Goal: Task Accomplishment & Management: Complete application form

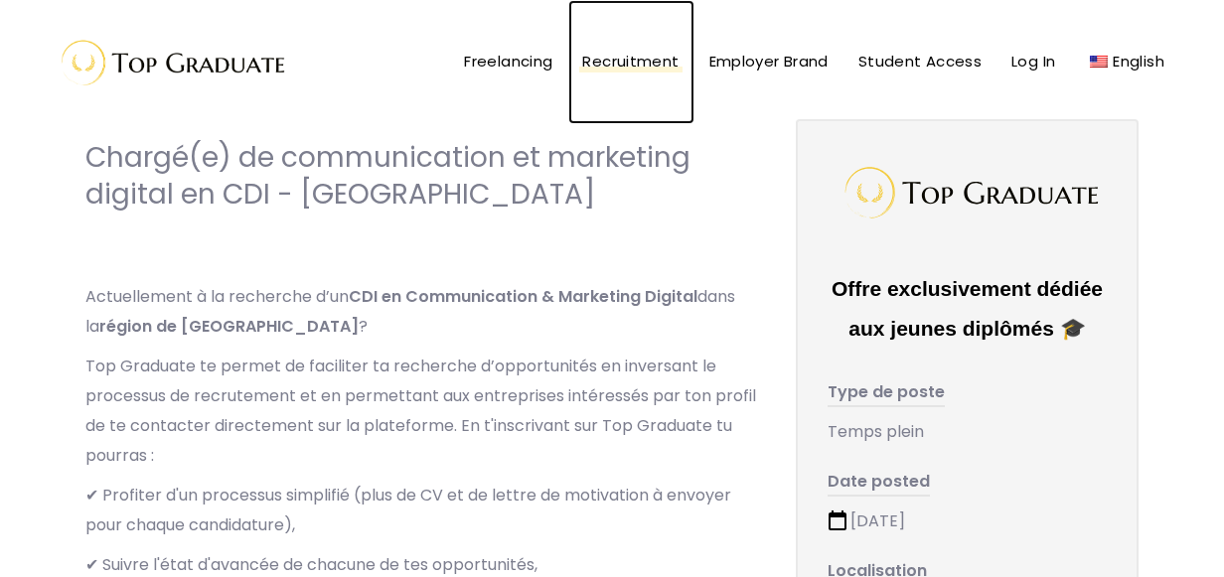
click at [663, 71] on span "Recruitment" at bounding box center [631, 61] width 96 height 21
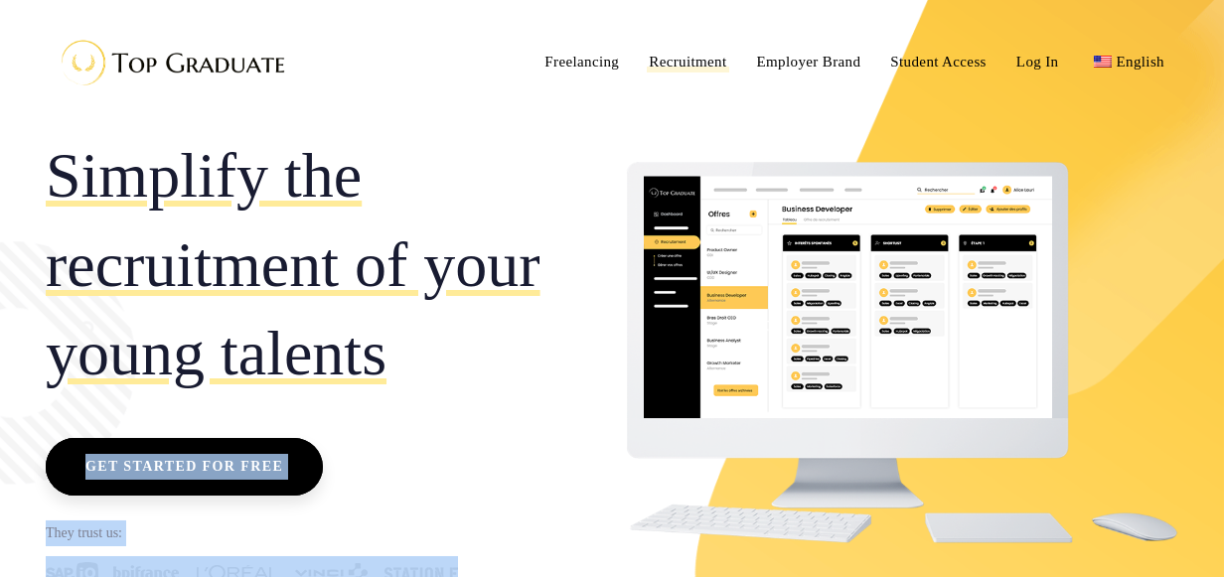
click at [447, 370] on div "Simplify the recruitment of your young talents Get started for free They trust …" at bounding box center [612, 368] width 1162 height 499
click at [443, 467] on div "Simplify the recruitment of your young talents Get started for free They trust …" at bounding box center [321, 368] width 551 height 499
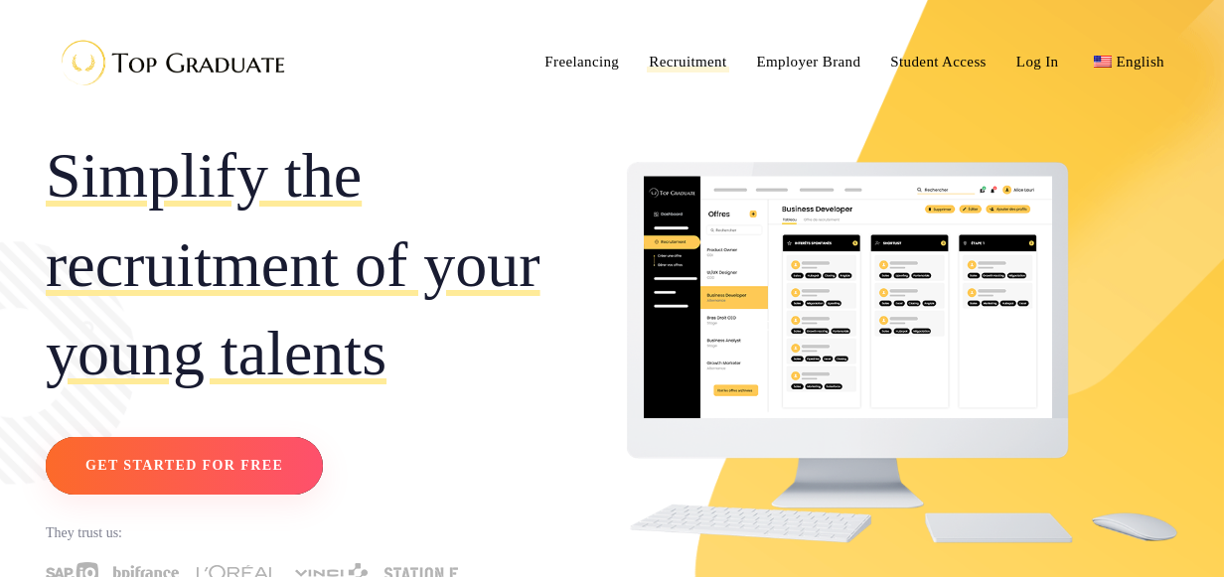
click at [244, 475] on span "Get started for free" at bounding box center [184, 466] width 198 height 26
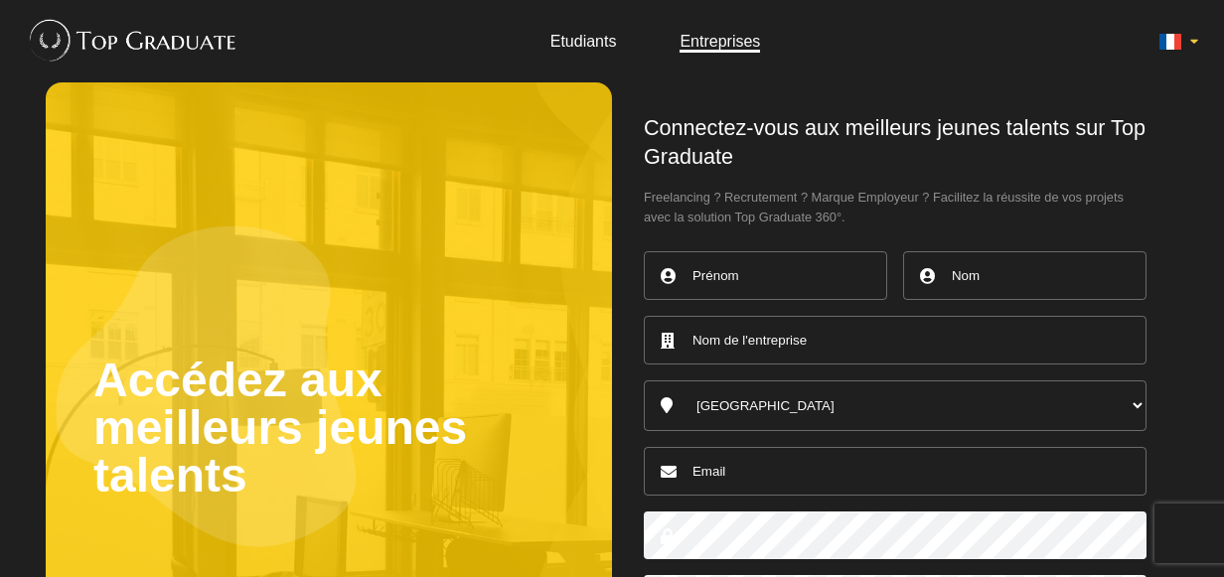
type input "Maëva"
type input "Cecillon"
type input "cecillon.maeva@gmail.com"
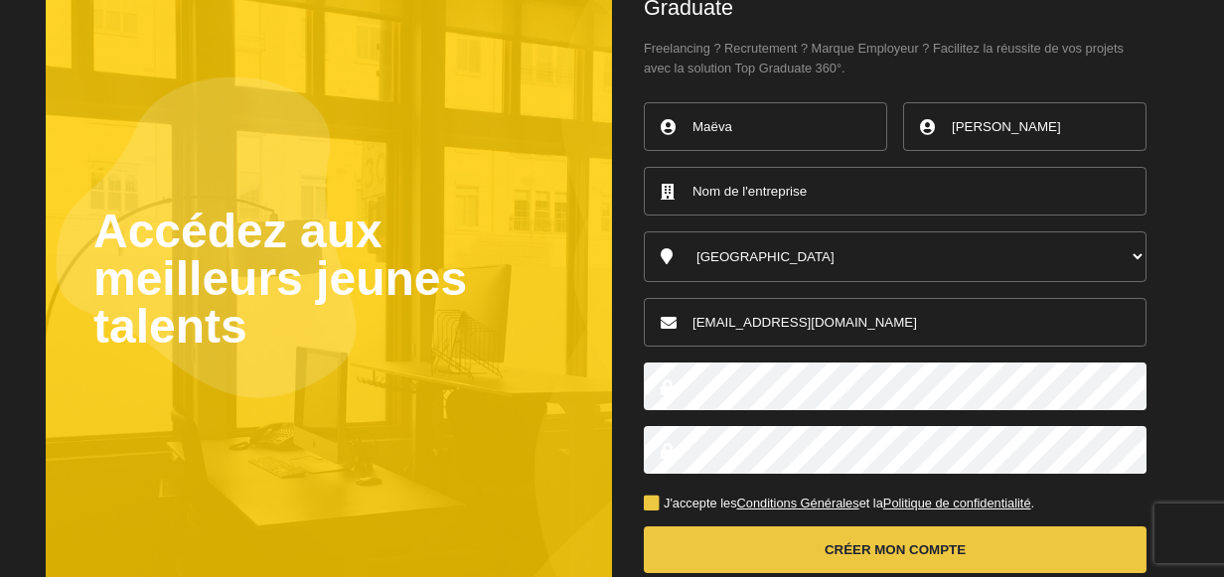
scroll to position [265, 0]
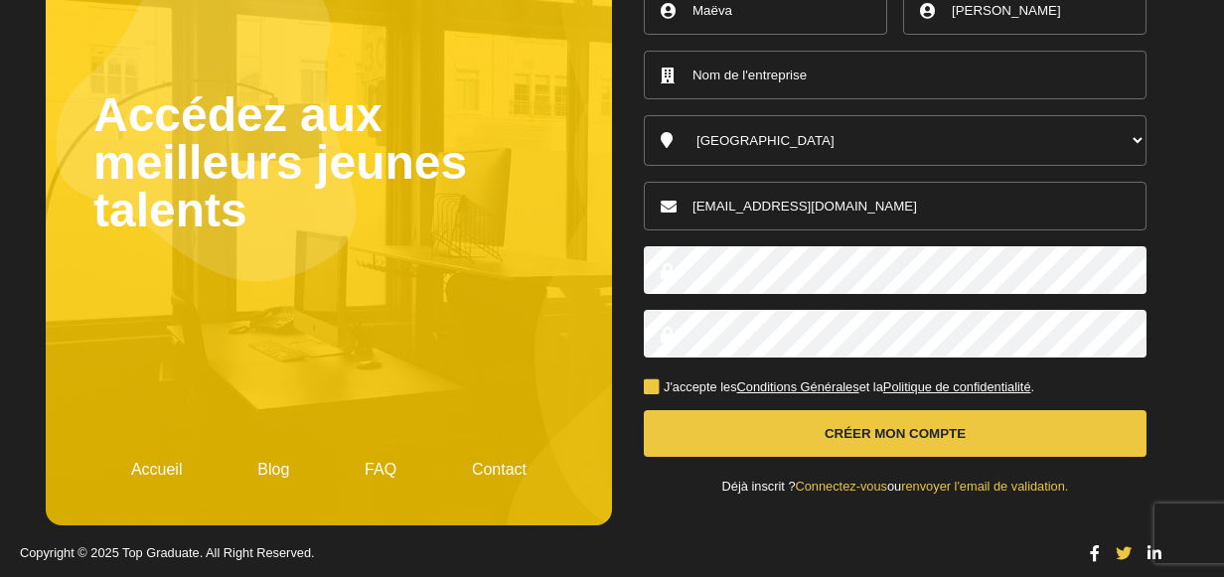
click at [773, 450] on button "Créer mon compte" at bounding box center [895, 433] width 503 height 47
click at [748, 83] on input "text" at bounding box center [895, 75] width 503 height 49
type input "université lyon 2"
click at [923, 432] on button "Créer mon compte" at bounding box center [895, 433] width 503 height 47
click at [839, 433] on button "Créer mon compte" at bounding box center [895, 433] width 503 height 47
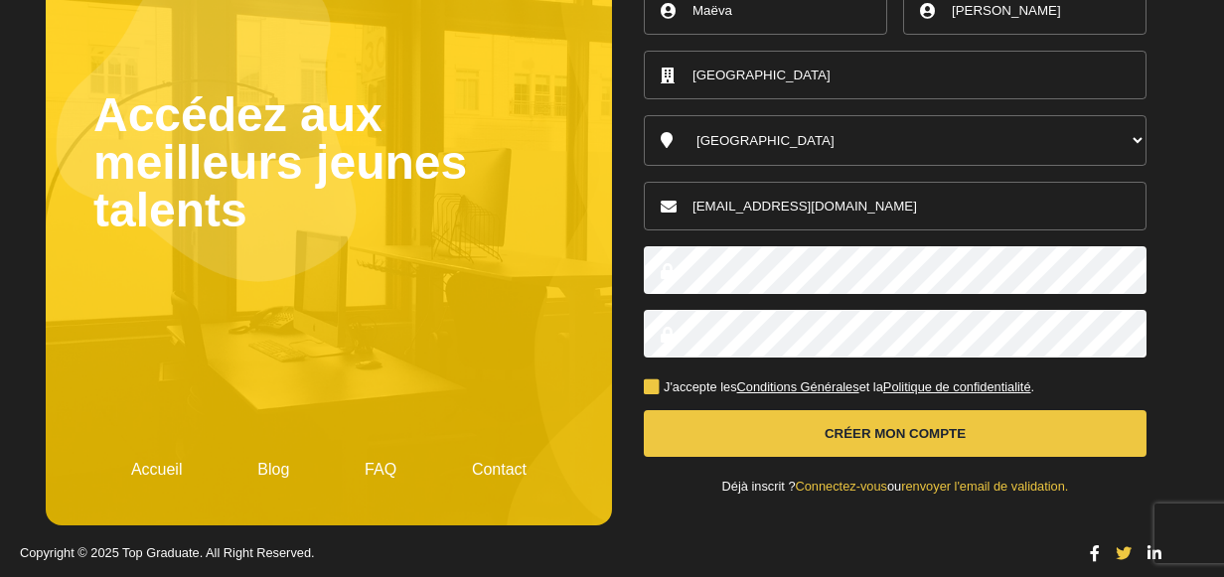
click at [839, 433] on button "Créer mon compte" at bounding box center [895, 433] width 503 height 47
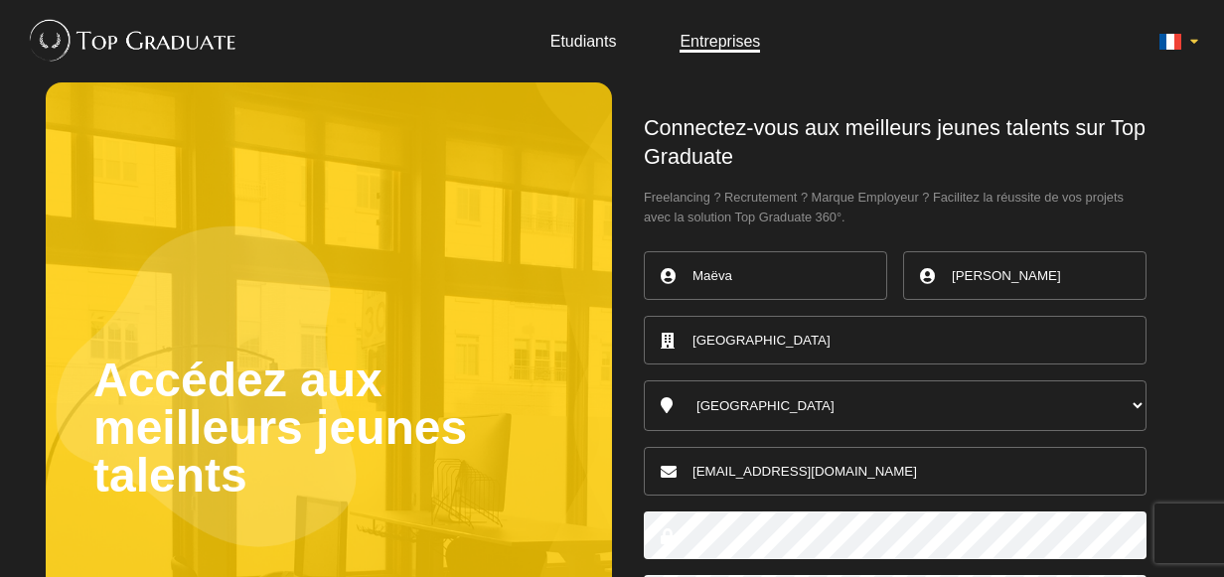
click at [829, 340] on input "université lyon 2" at bounding box center [895, 340] width 503 height 49
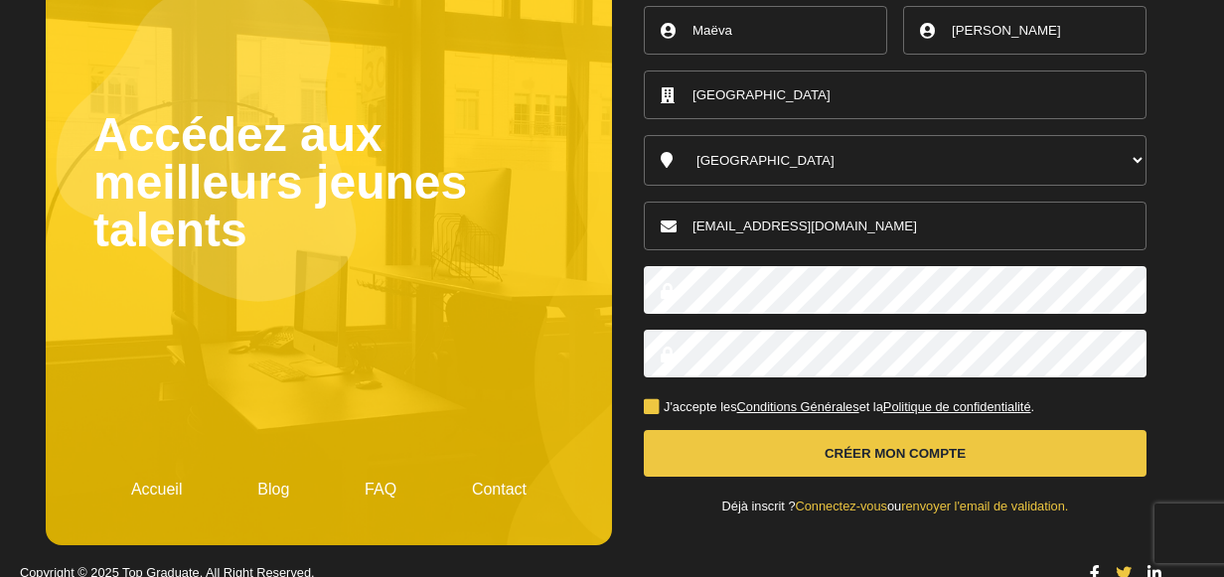
scroll to position [265, 0]
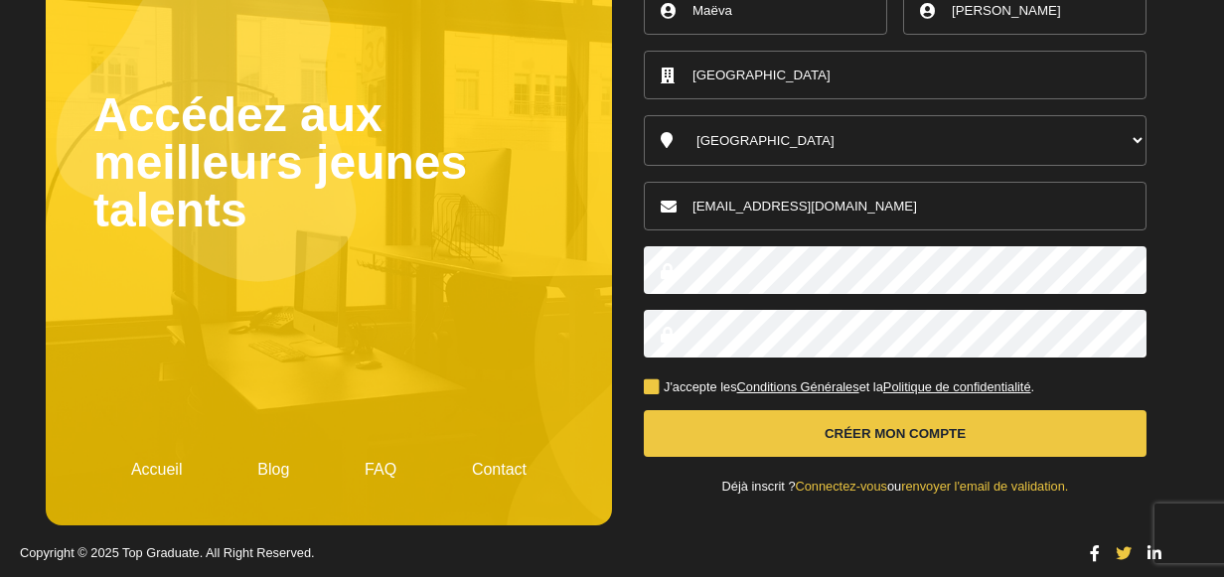
click at [835, 417] on button "Créer mon compte" at bounding box center [895, 433] width 503 height 47
click at [836, 419] on button "Créer mon compte" at bounding box center [895, 433] width 503 height 47
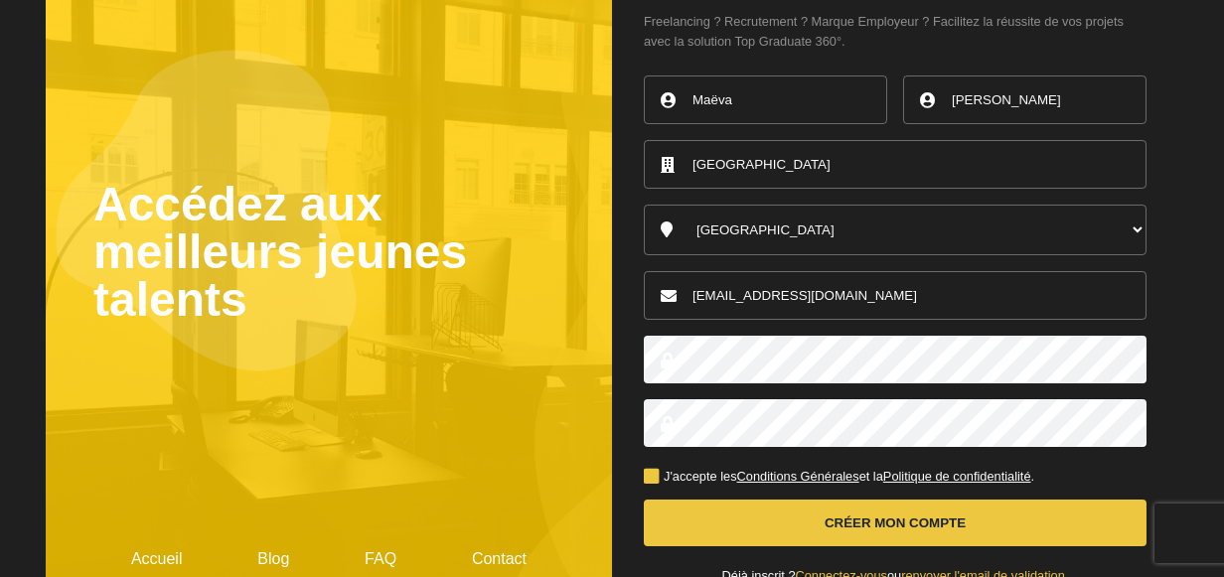
scroll to position [164, 0]
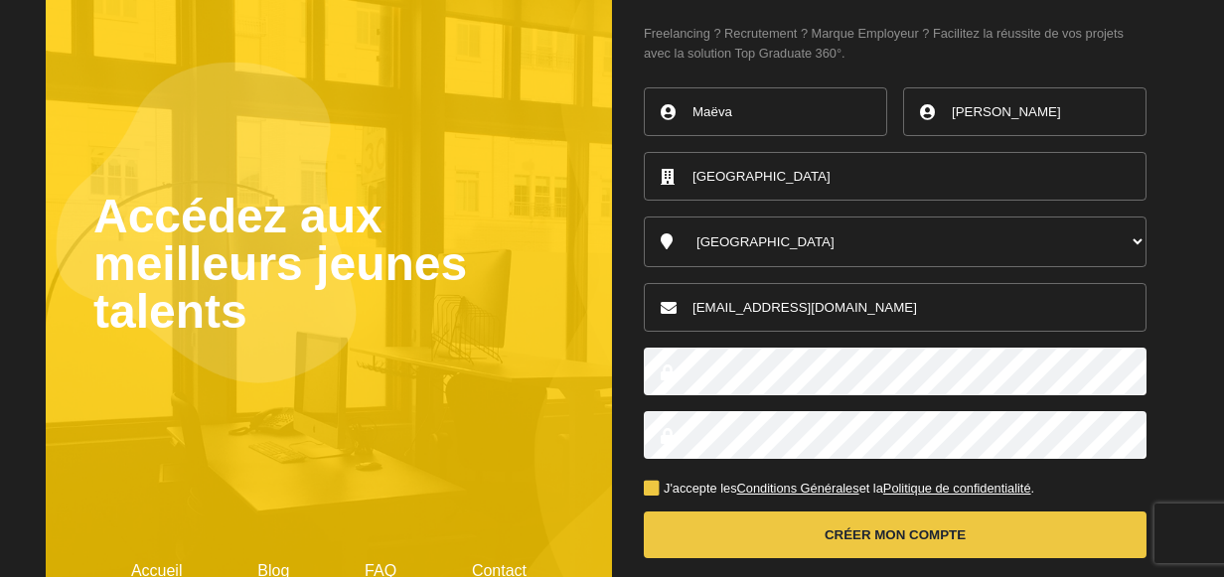
click at [652, 483] on label "J'accepte les Conditions Générales et la Politique de confidentialité ." at bounding box center [839, 489] width 390 height 13
click at [0, 0] on input "J'accepte les Conditions Générales et la Politique de confidentialité ." at bounding box center [0, 0] width 0 height 0
click at [652, 483] on label "J'accepte les Conditions Générales et la Politique de confidentialité ." at bounding box center [839, 489] width 390 height 13
click at [0, 0] on input "J'accepte les Conditions Générales et la Politique de confidentialité ." at bounding box center [0, 0] width 0 height 0
click at [652, 483] on label "J'accepte les Conditions Générales et la Politique de confidentialité ." at bounding box center [839, 489] width 390 height 13
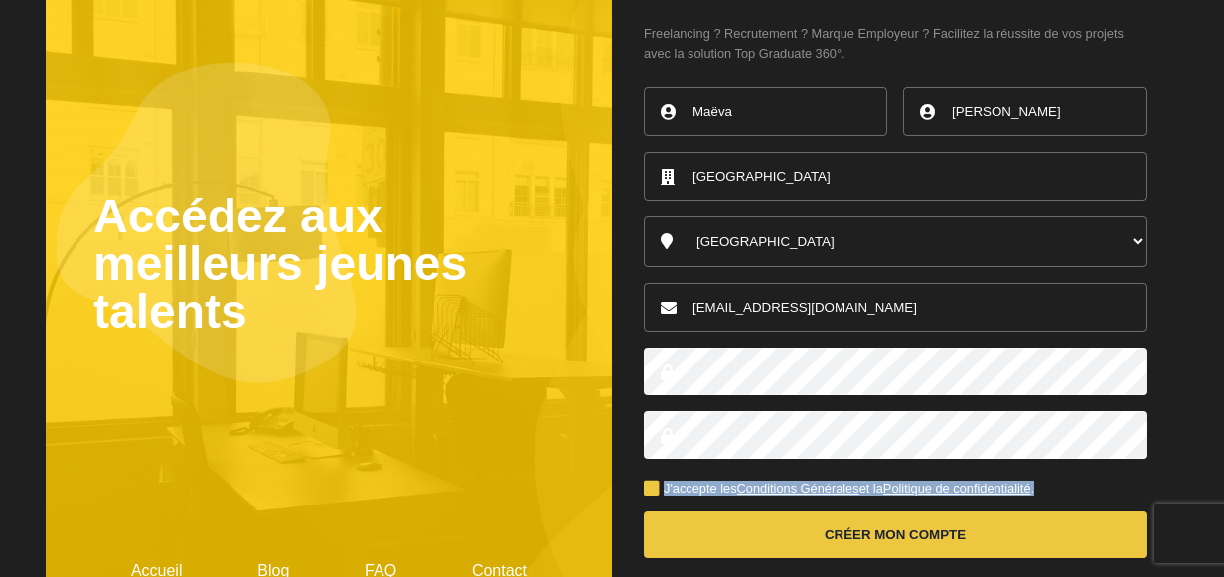
click at [0, 0] on input "J'accepte les Conditions Générales et la Politique de confidentialité ." at bounding box center [0, 0] width 0 height 0
drag, startPoint x: 652, startPoint y: 482, endPoint x: 778, endPoint y: 537, distance: 137.9
click at [778, 537] on button "Créer mon compte" at bounding box center [895, 535] width 503 height 47
click at [902, 528] on button "Créer mon compte" at bounding box center [895, 535] width 503 height 47
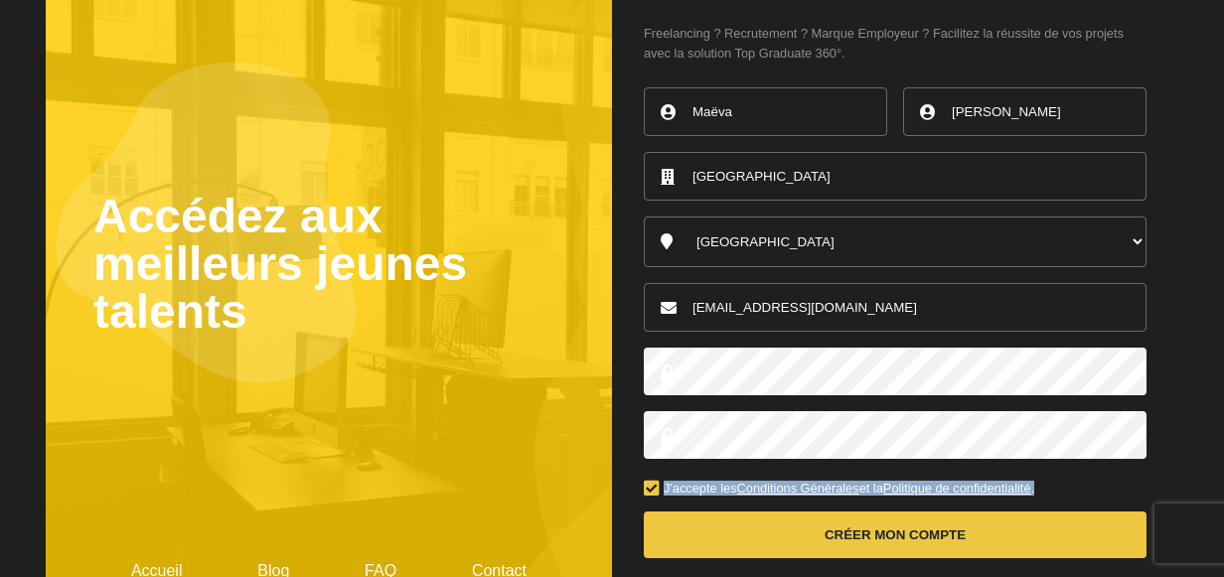
click at [902, 528] on button "Créer mon compte" at bounding box center [895, 535] width 503 height 47
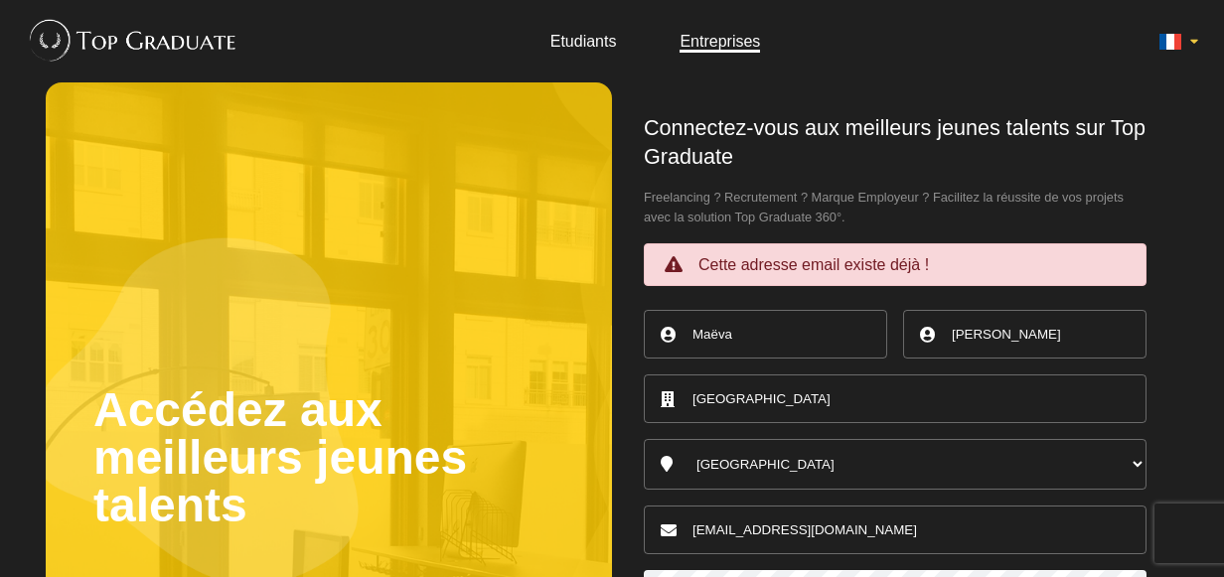
scroll to position [323, 0]
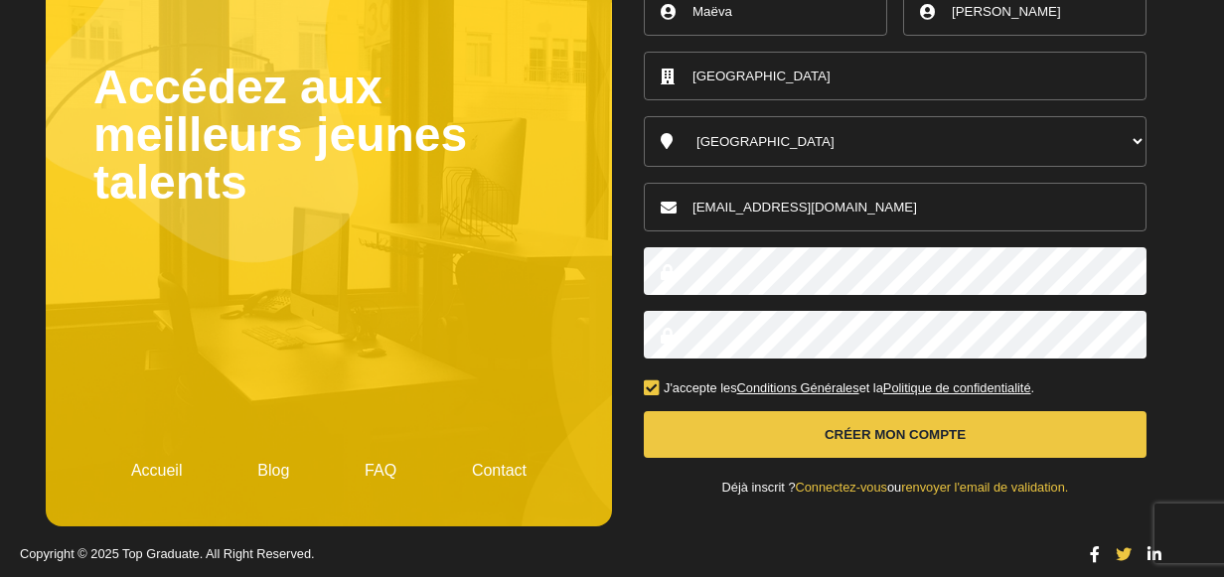
click at [850, 484] on link "Connectez-vous" at bounding box center [841, 487] width 91 height 15
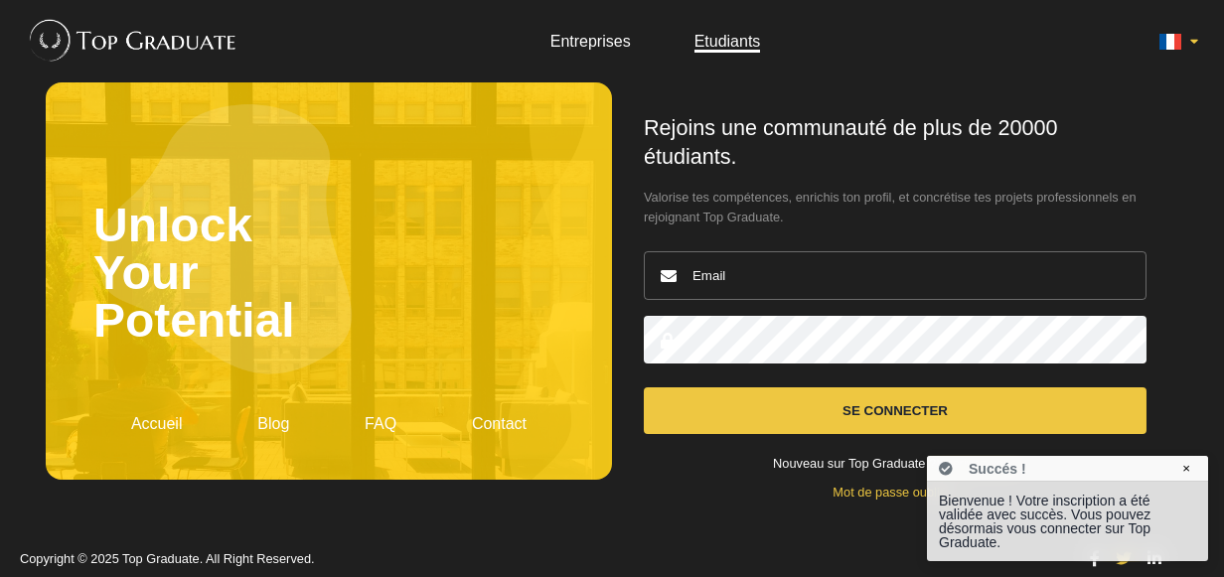
click at [835, 262] on input "email" at bounding box center [895, 275] width 503 height 49
type input "cecillon.maeva@gmail.com"
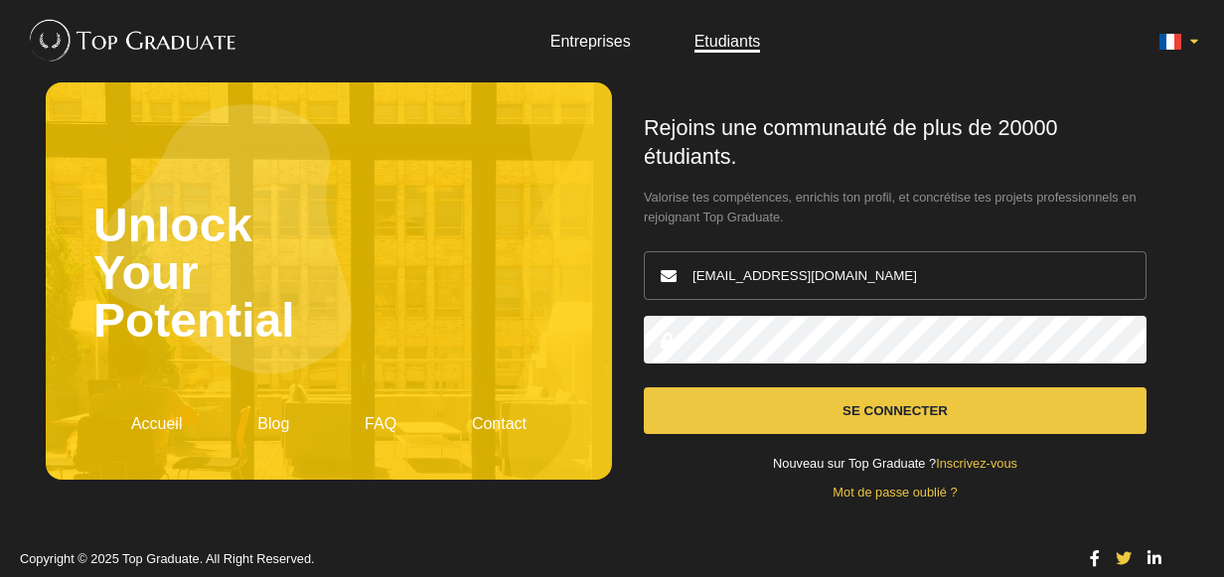
click at [644, 387] on button "Se connecter" at bounding box center [895, 410] width 503 height 47
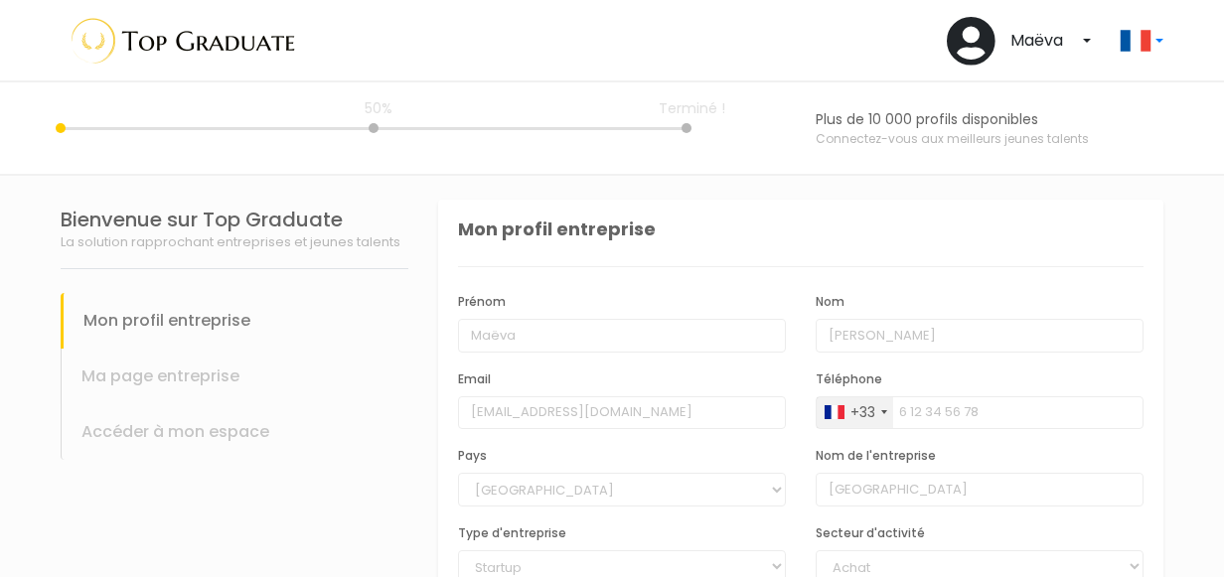
scroll to position [146, 0]
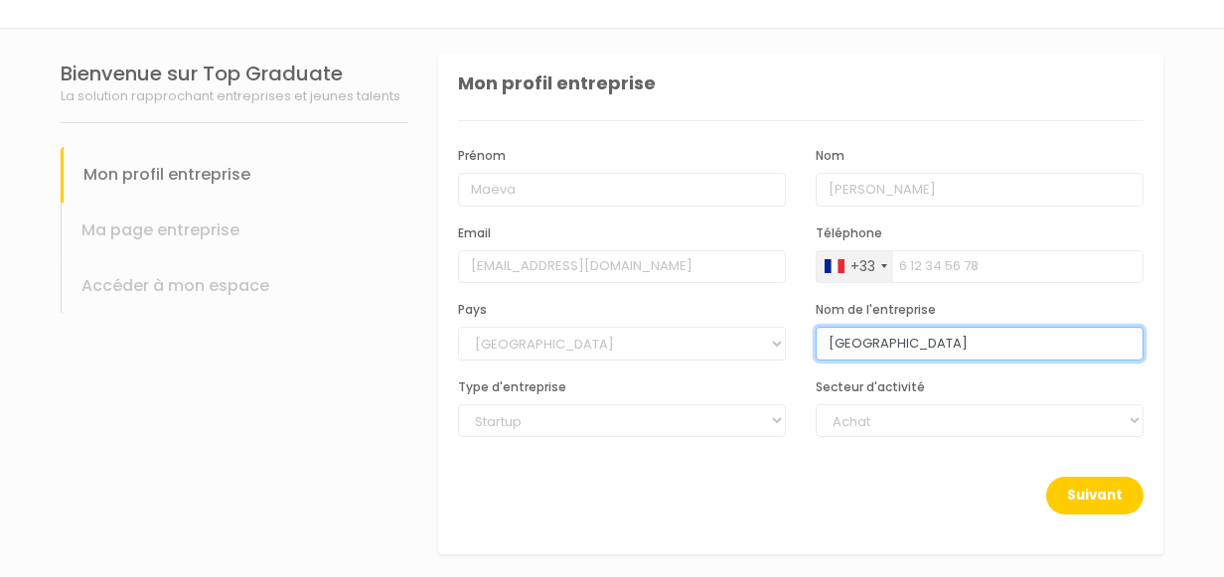
drag, startPoint x: 985, startPoint y: 339, endPoint x: 774, endPoint y: 348, distance: 210.8
click at [774, 348] on div "Prénom Maëva Nom Cecillon Email cecillon.maeva@gmail.com Téléphone +33 France +…" at bounding box center [800, 299] width 715 height 308
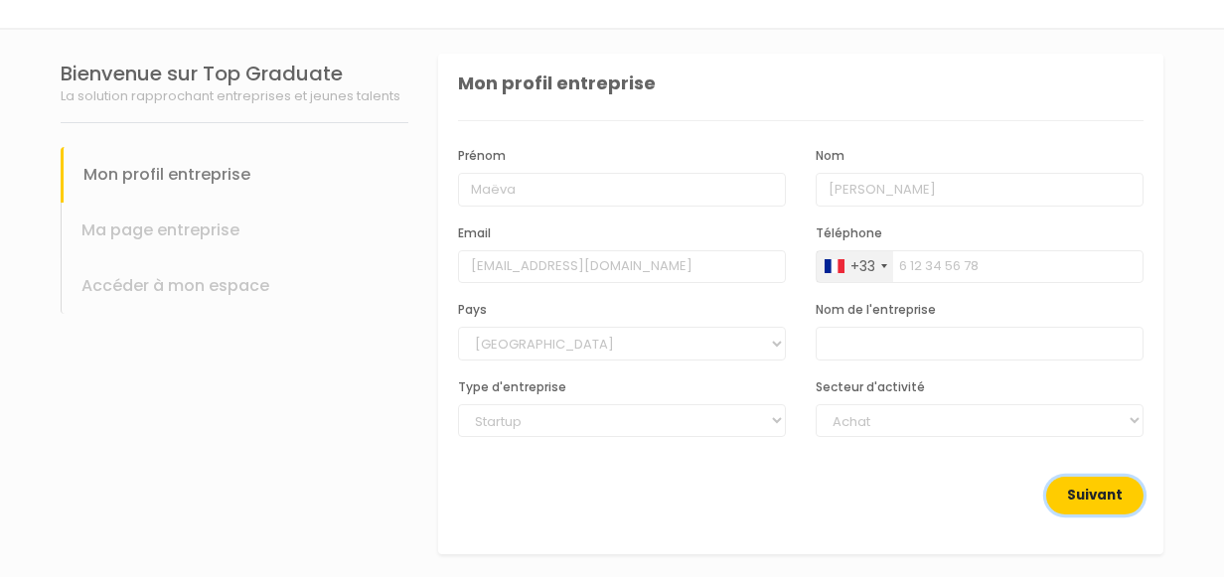
click at [1115, 509] on button "Suivant" at bounding box center [1094, 496] width 97 height 38
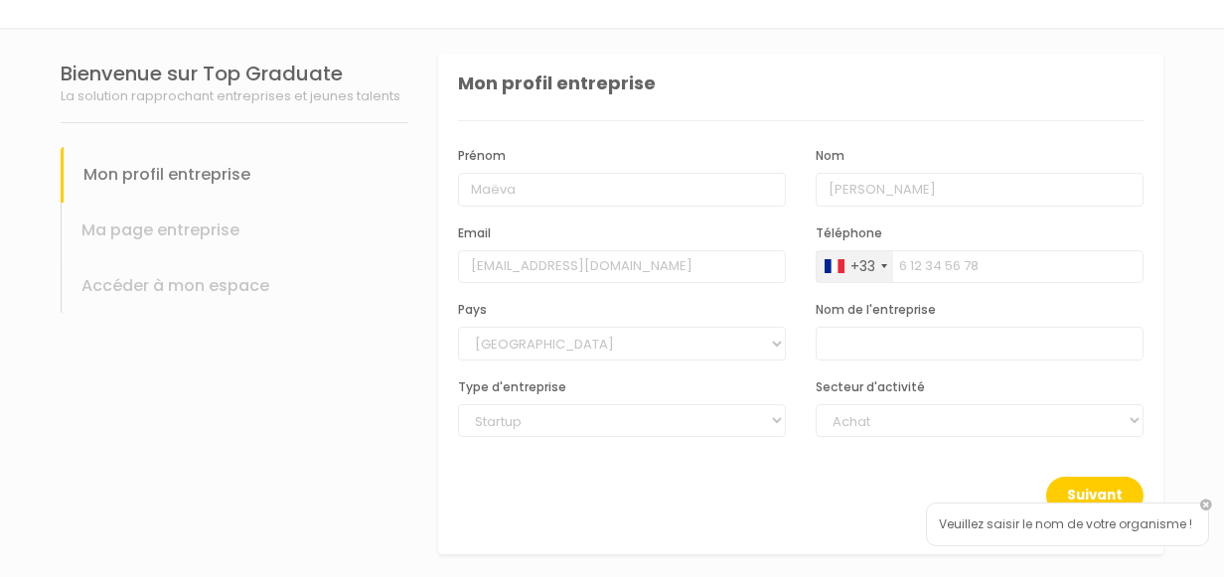
click at [758, 389] on div "Type d'entreprise Startup Petite ou moyenne entreprise Grande entreprise" at bounding box center [622, 408] width 328 height 62
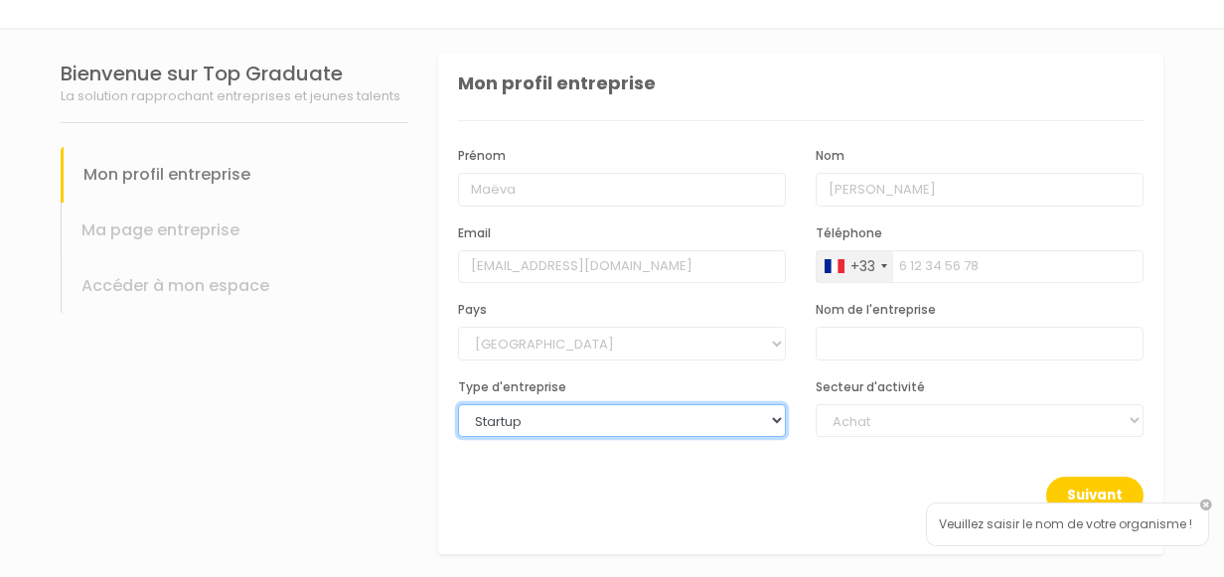
click at [766, 408] on select "Startup Petite ou moyenne entreprise Grande entreprise" at bounding box center [622, 421] width 328 height 34
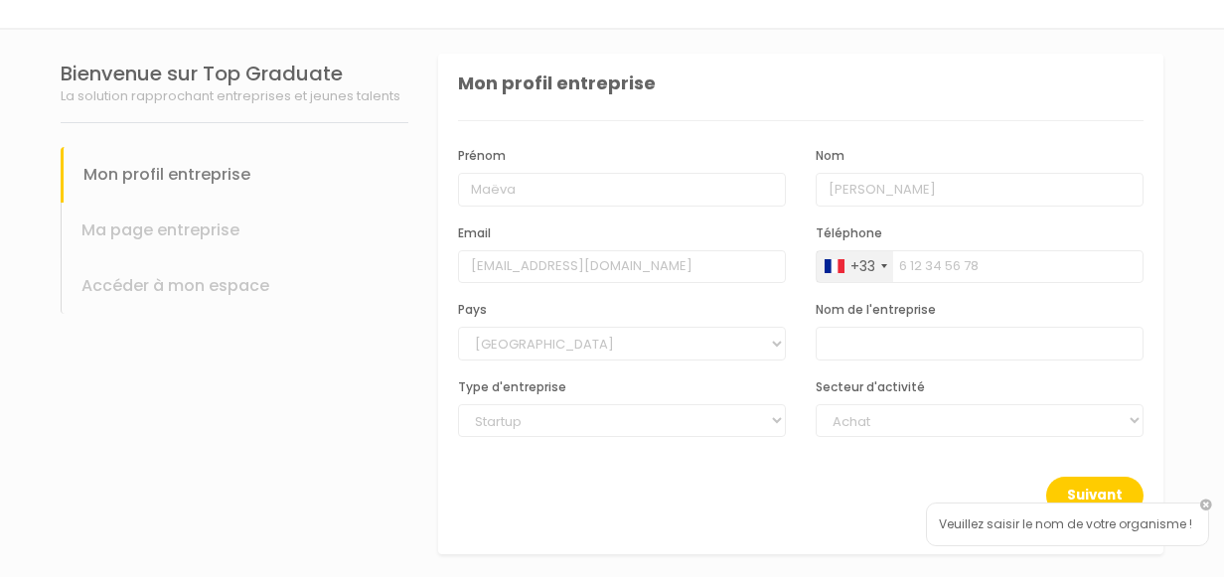
click at [339, 303] on div "Accéder à mon espace" at bounding box center [235, 286] width 348 height 56
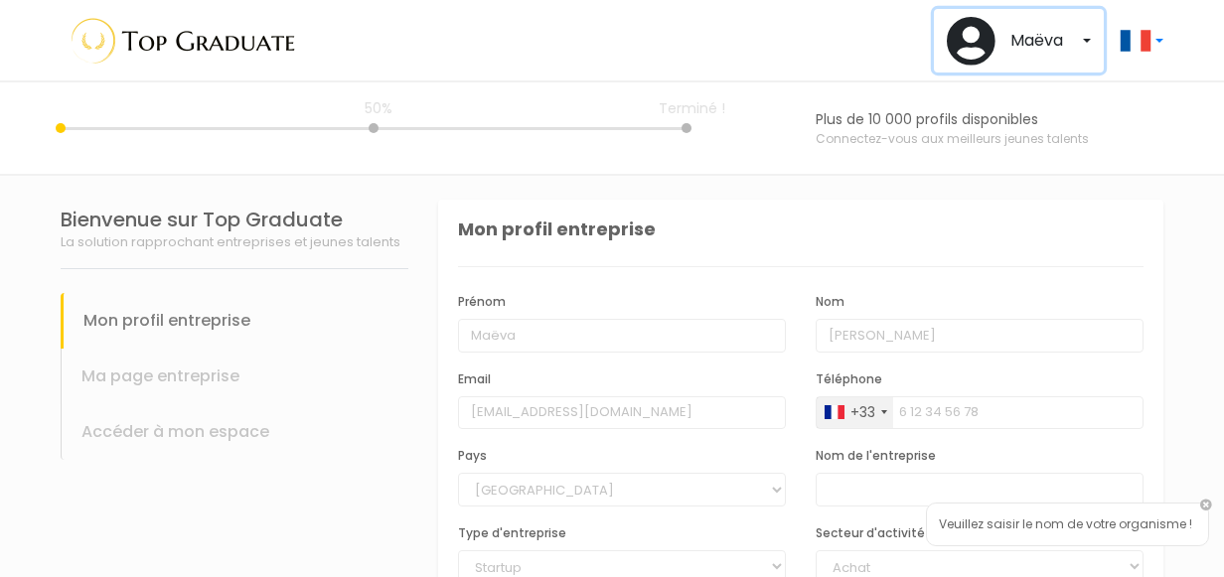
click at [1056, 52] on button "Maëva" at bounding box center [1019, 41] width 170 height 64
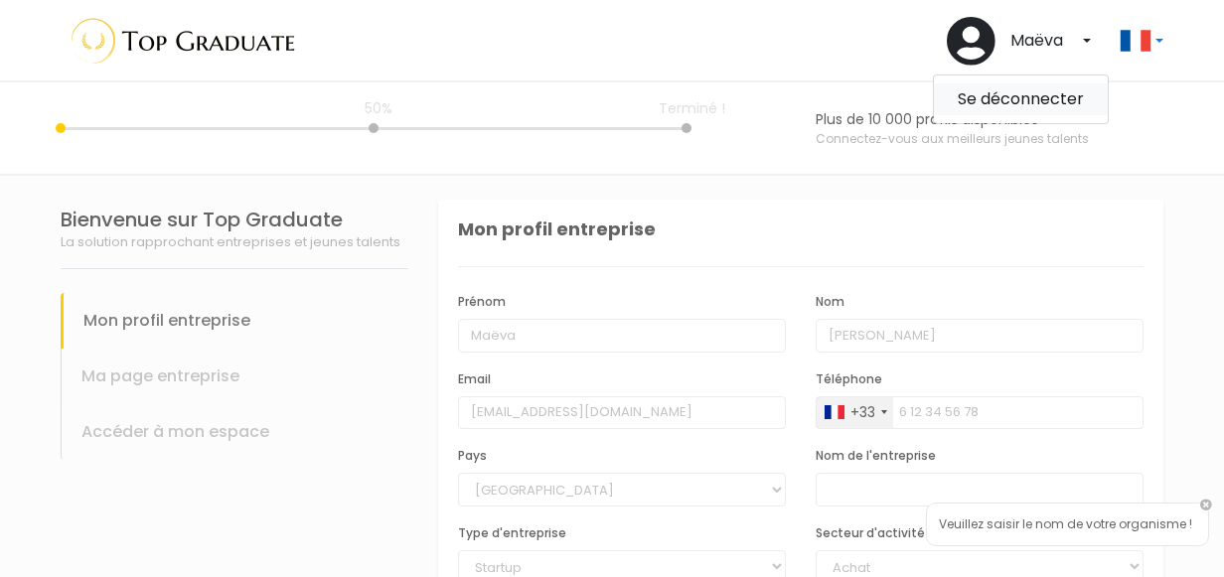
click at [1039, 91] on link "Se déconnecter" at bounding box center [1021, 99] width 174 height 32
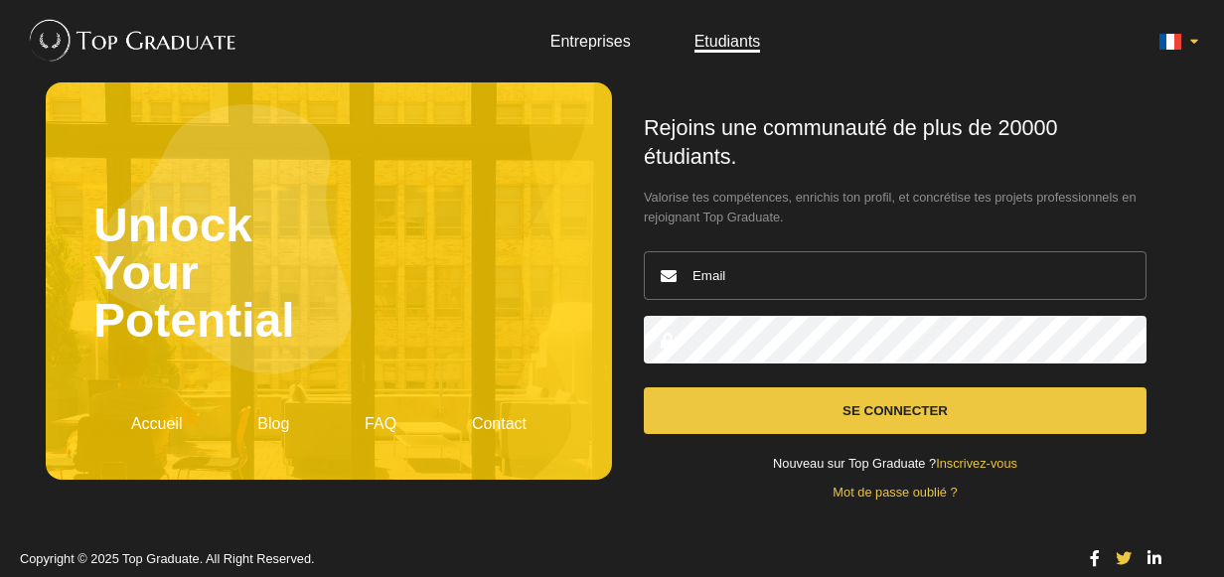
click at [599, 38] on link "Entreprises" at bounding box center [590, 41] width 80 height 17
